Goal: Navigation & Orientation: Find specific page/section

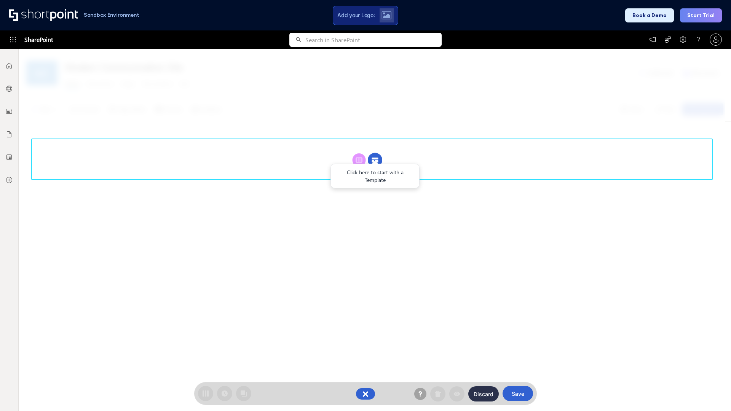
click at [375, 160] on circle at bounding box center [375, 160] width 14 height 14
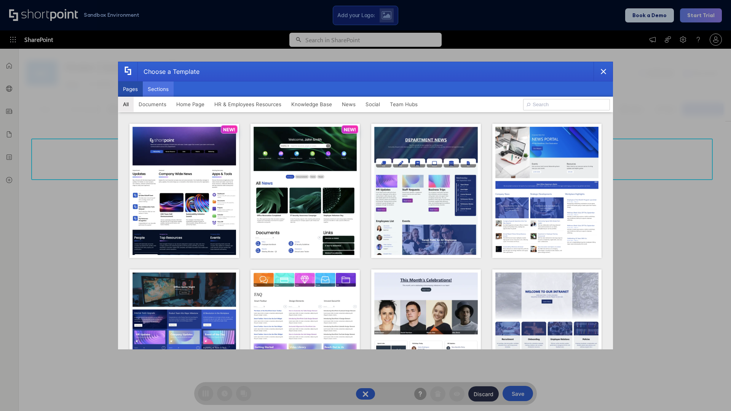
click at [158, 89] on button "Sections" at bounding box center [158, 89] width 31 height 15
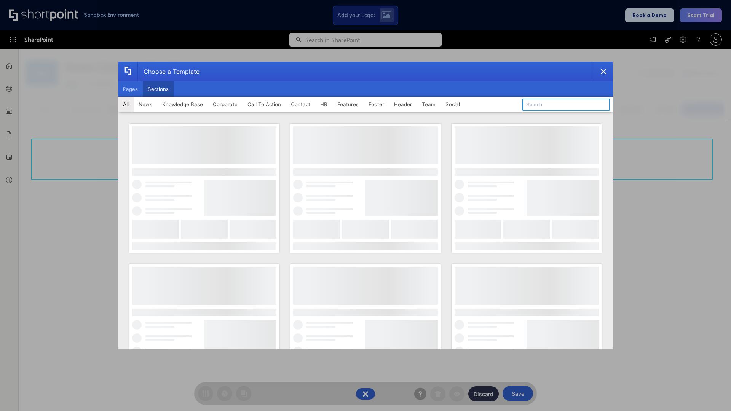
type input "Header 4"
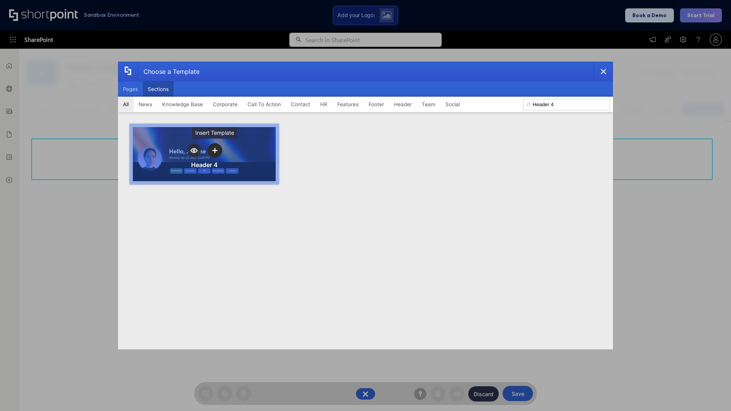
click at [215, 150] on icon "template selector" at bounding box center [214, 150] width 5 height 5
